Goal: Contribute content: Contribute content

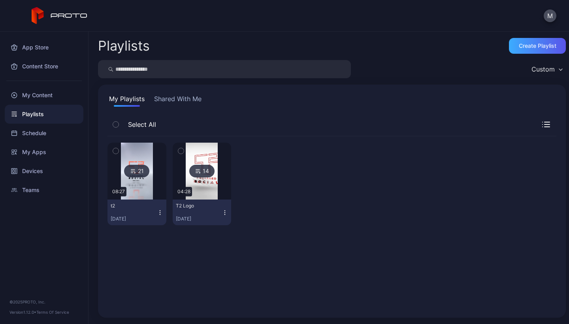
click at [518, 49] on div "Create Playlist" at bounding box center [537, 46] width 57 height 16
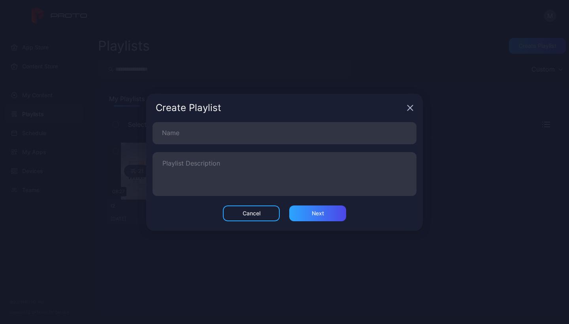
click at [414, 108] on div "Create Playlist" at bounding box center [284, 108] width 277 height 28
click at [406, 108] on div "Create Playlist" at bounding box center [284, 108] width 277 height 28
click at [413, 110] on icon "button" at bounding box center [410, 107] width 5 height 5
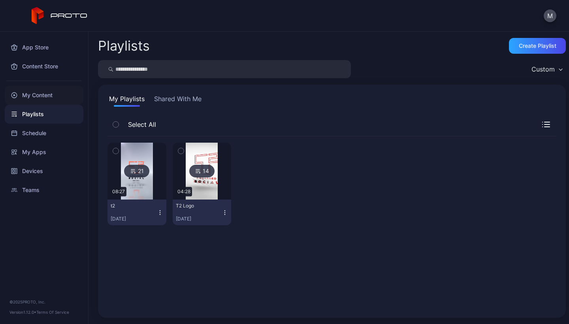
click at [42, 96] on div "My Content" at bounding box center [44, 95] width 79 height 19
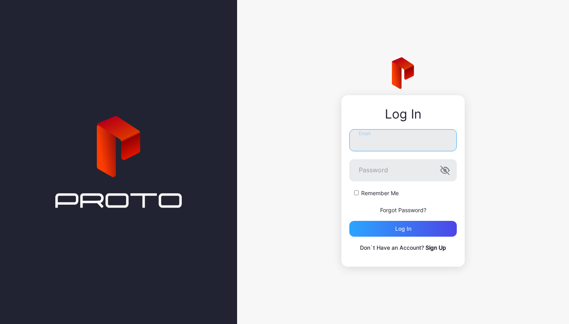
type input "**********"
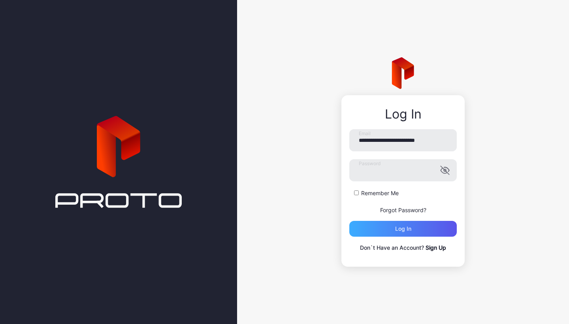
click at [376, 226] on div "Log in" at bounding box center [404, 229] width 108 height 16
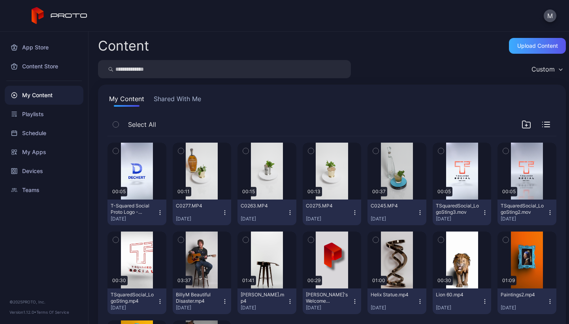
click at [522, 47] on div "Upload Content" at bounding box center [538, 46] width 41 height 6
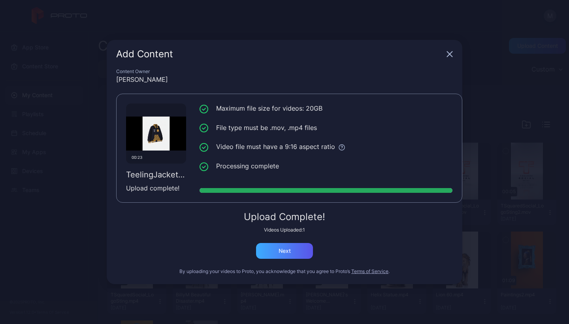
click at [292, 251] on div "Next" at bounding box center [284, 251] width 57 height 16
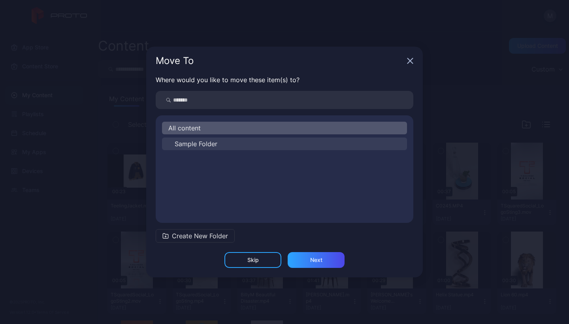
click at [213, 146] on span "Sample Folder" at bounding box center [196, 143] width 43 height 9
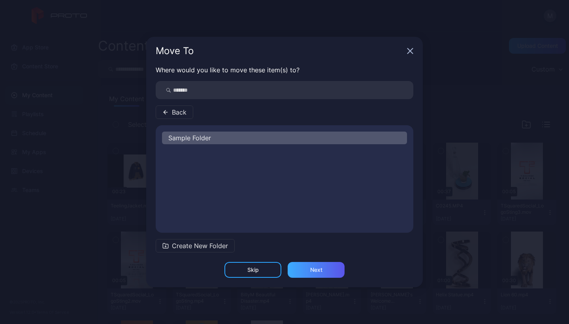
click at [310, 270] on div "Next" at bounding box center [316, 270] width 12 height 6
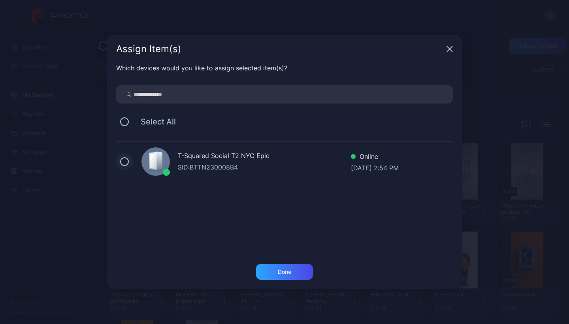
click at [127, 162] on button at bounding box center [124, 161] width 9 height 9
click at [298, 276] on div "Done" at bounding box center [284, 272] width 57 height 16
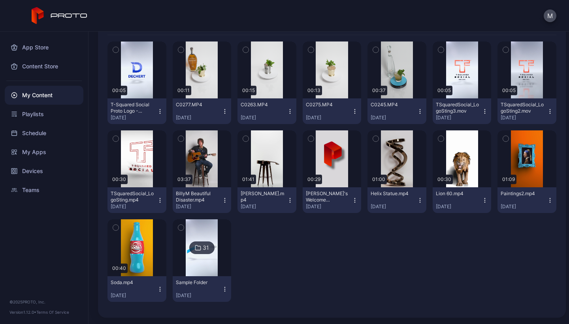
scroll to position [101, 0]
click at [211, 236] on img at bounding box center [202, 247] width 32 height 57
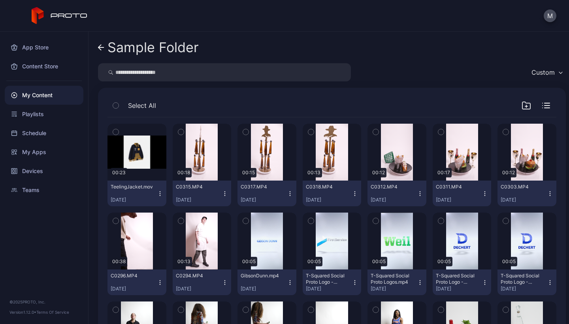
click at [160, 196] on icon "button" at bounding box center [160, 195] width 0 height 0
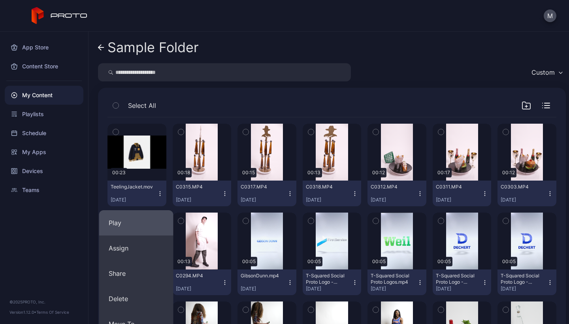
click at [123, 228] on button "Play" at bounding box center [136, 222] width 74 height 25
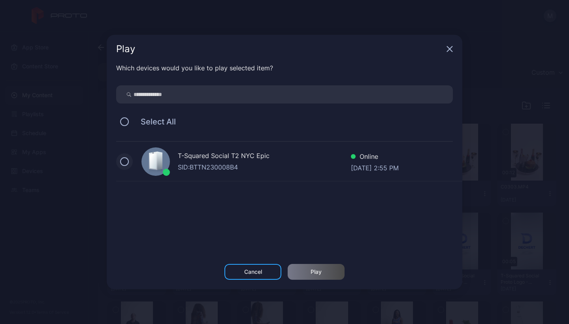
click at [125, 163] on button at bounding box center [124, 161] width 9 height 9
click at [323, 271] on div "Play" at bounding box center [316, 272] width 57 height 16
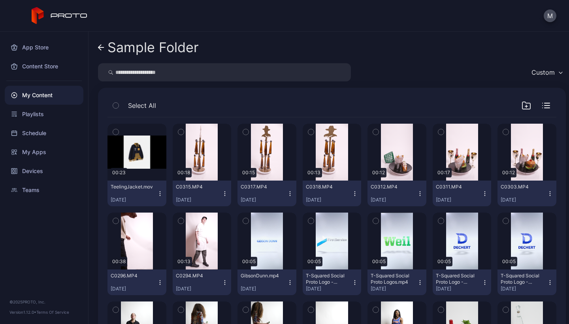
click at [160, 193] on icon "button" at bounding box center [160, 194] width 6 height 6
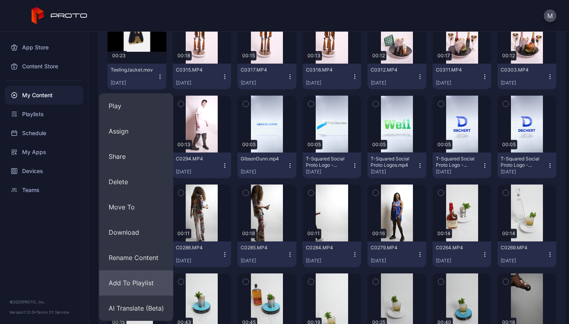
scroll to position [116, 0]
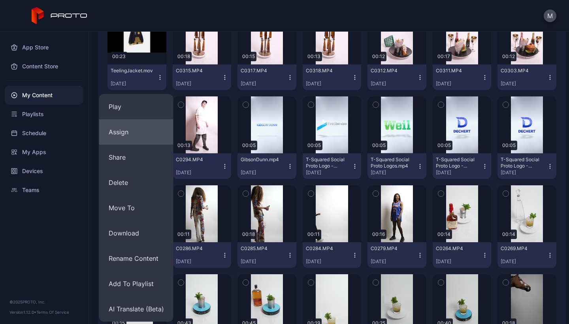
click at [130, 129] on button "Assign" at bounding box center [136, 131] width 74 height 25
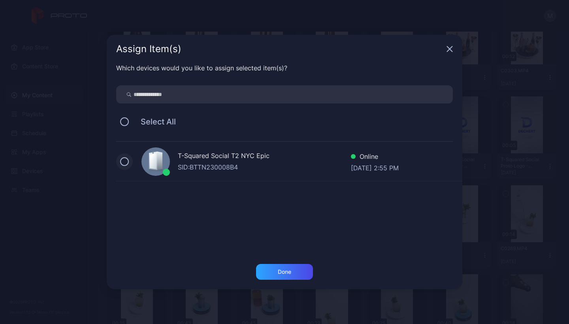
click at [127, 161] on button at bounding box center [124, 161] width 9 height 9
click at [280, 274] on div "Done" at bounding box center [284, 272] width 13 height 6
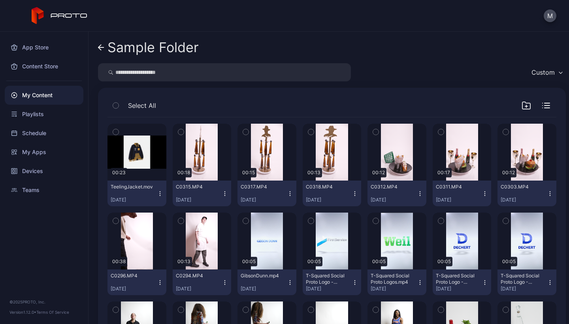
scroll to position [0, 0]
click at [44, 99] on div "My Content" at bounding box center [44, 95] width 79 height 19
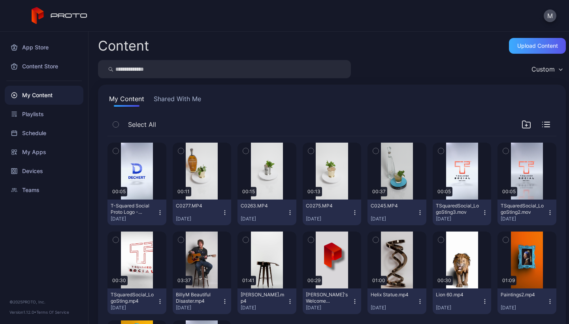
click at [535, 46] on div "Upload Content" at bounding box center [538, 46] width 41 height 6
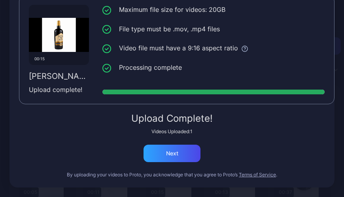
scroll to position [68, 0]
click at [171, 155] on div "Next" at bounding box center [172, 153] width 12 height 6
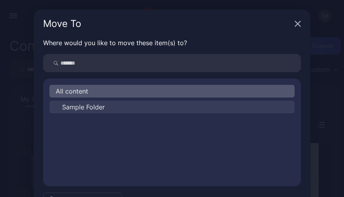
click at [102, 107] on button "Sample Folder" at bounding box center [171, 106] width 245 height 13
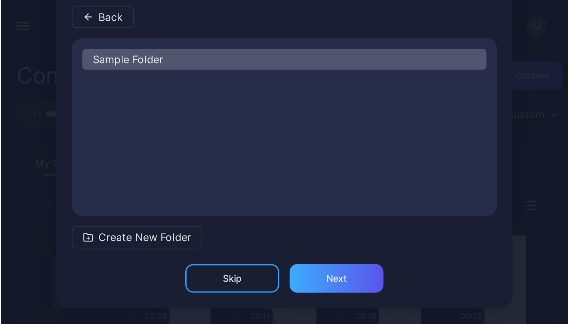
scroll to position [75, 0]
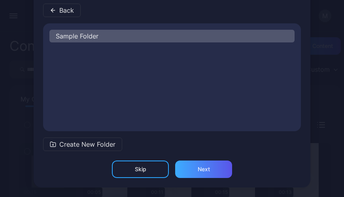
click at [191, 170] on div "Next" at bounding box center [203, 168] width 57 height 17
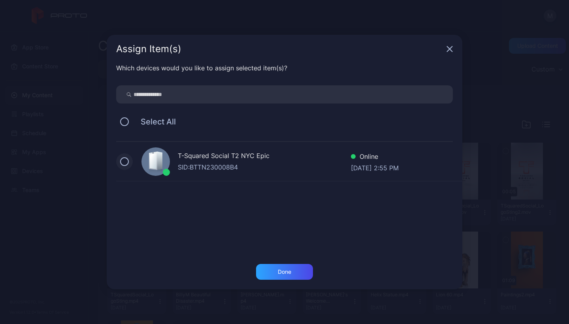
click at [125, 162] on button at bounding box center [124, 161] width 9 height 9
click at [289, 274] on div "Done" at bounding box center [284, 272] width 13 height 6
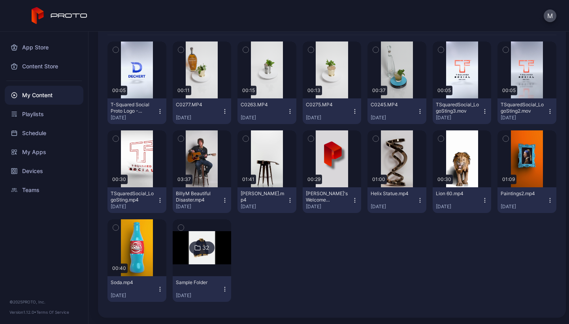
scroll to position [101, 0]
click at [221, 237] on img at bounding box center [202, 247] width 59 height 33
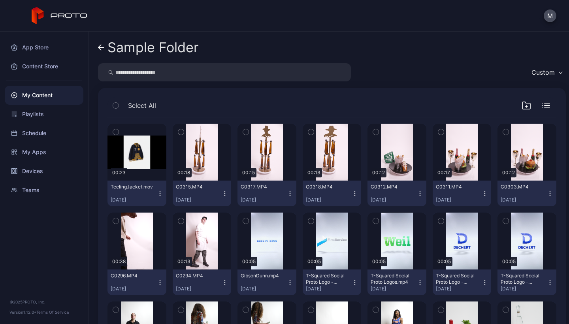
click at [30, 98] on div "My Content" at bounding box center [44, 95] width 79 height 19
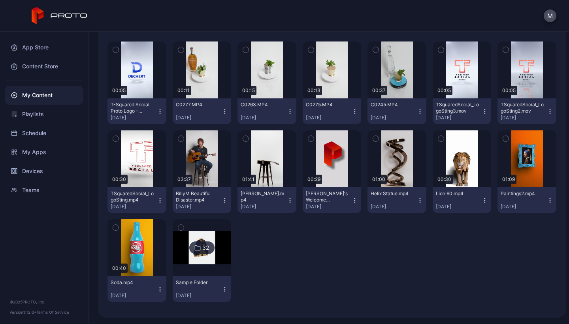
scroll to position [101, 0]
click at [208, 265] on div at bounding box center [202, 247] width 57 height 57
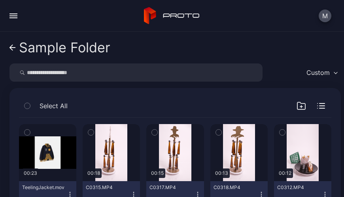
click at [12, 47] on icon at bounding box center [12, 47] width 6 height 7
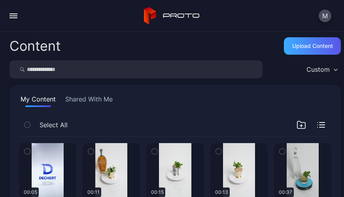
click at [300, 47] on div "Upload Content" at bounding box center [312, 46] width 41 height 6
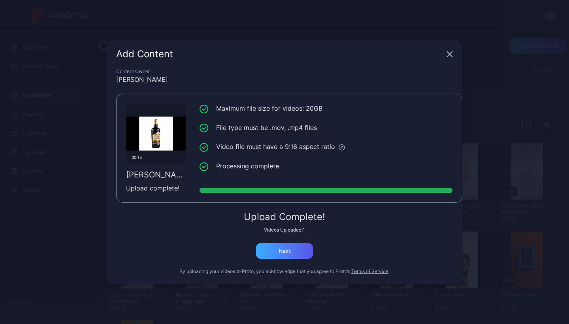
click at [275, 253] on div "Next" at bounding box center [284, 251] width 57 height 16
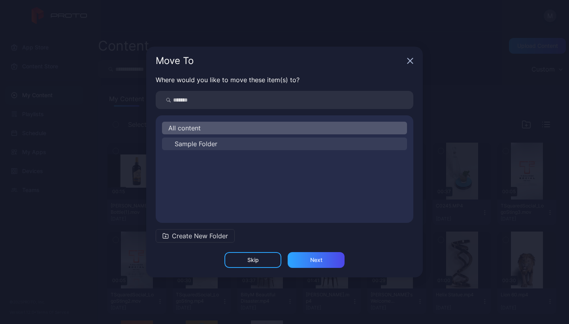
click at [206, 147] on span "Sample Folder" at bounding box center [196, 143] width 43 height 9
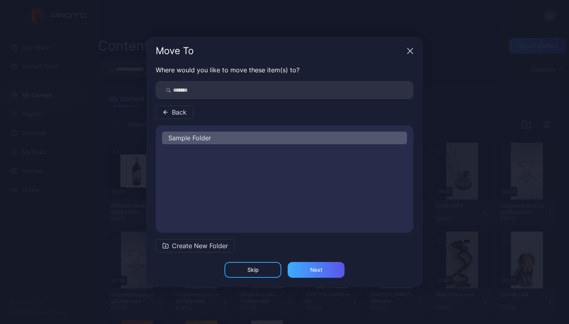
click at [309, 270] on div "Next" at bounding box center [316, 270] width 57 height 16
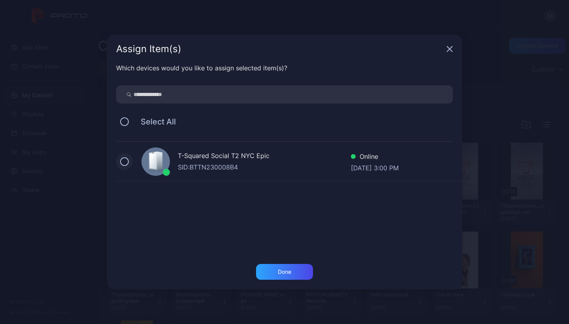
click at [124, 162] on button at bounding box center [124, 161] width 9 height 9
click at [287, 274] on div "Done" at bounding box center [284, 272] width 13 height 6
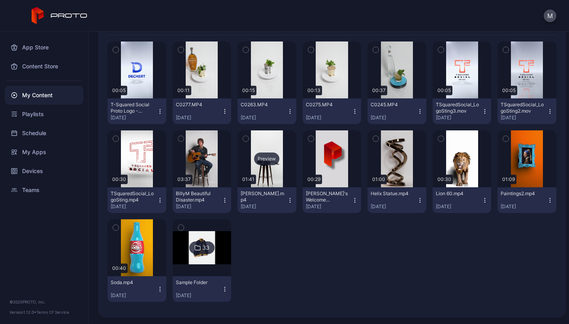
scroll to position [101, 0]
click at [198, 240] on img at bounding box center [202, 247] width 59 height 33
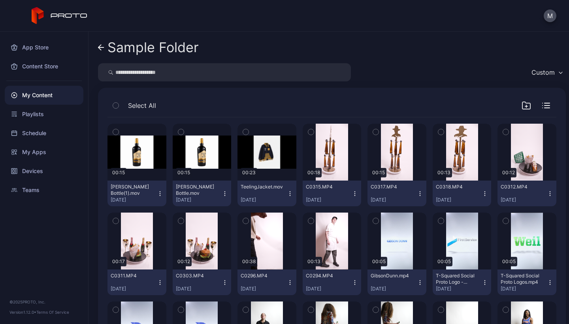
click at [222, 194] on icon "button" at bounding box center [225, 194] width 6 height 6
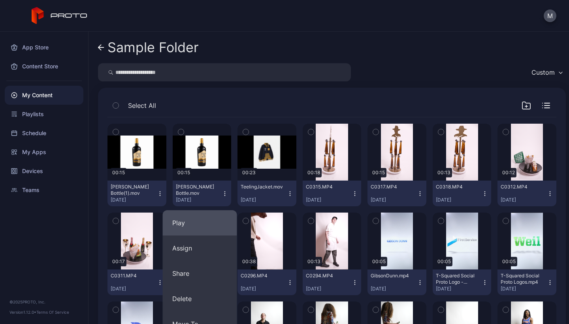
click at [189, 225] on button "Play" at bounding box center [200, 222] width 74 height 25
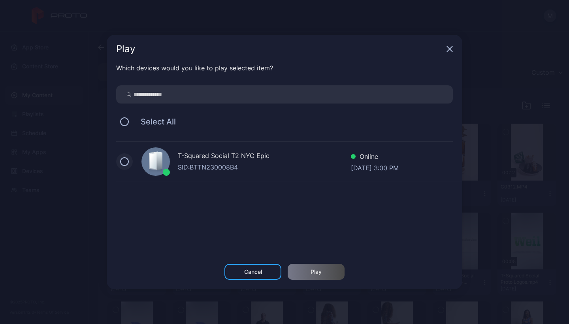
click at [127, 163] on button at bounding box center [124, 161] width 9 height 9
click at [324, 274] on div "Play" at bounding box center [316, 272] width 57 height 16
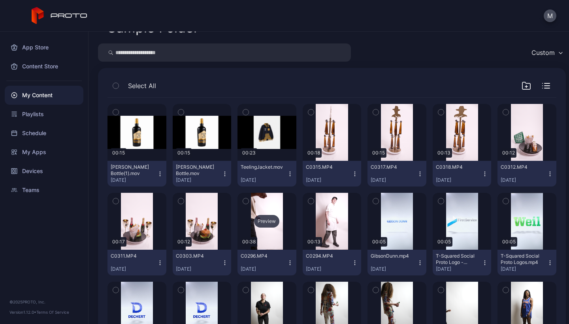
scroll to position [21, 0]
